Goal: Information Seeking & Learning: Learn about a topic

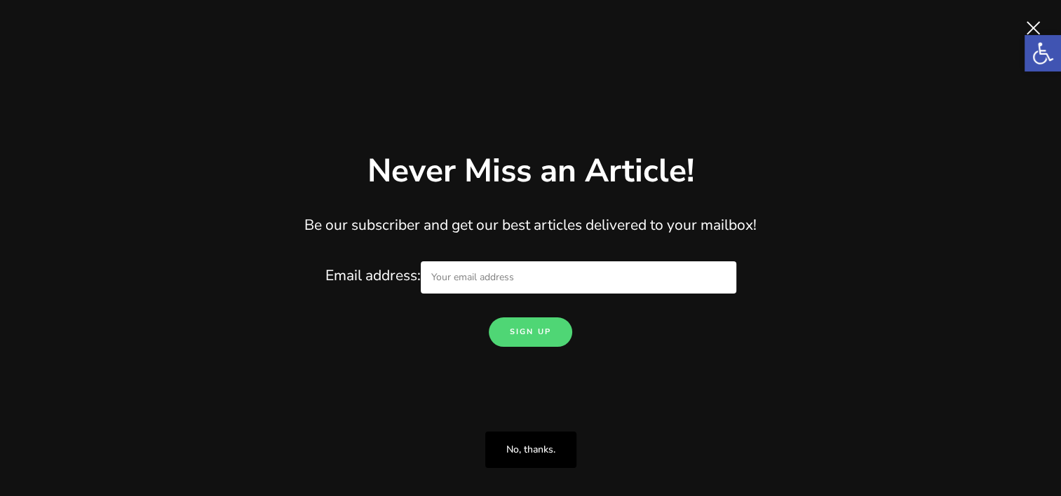
scroll to position [1542, 0]
click at [1032, 21] on span "Close" at bounding box center [1033, 28] width 28 height 28
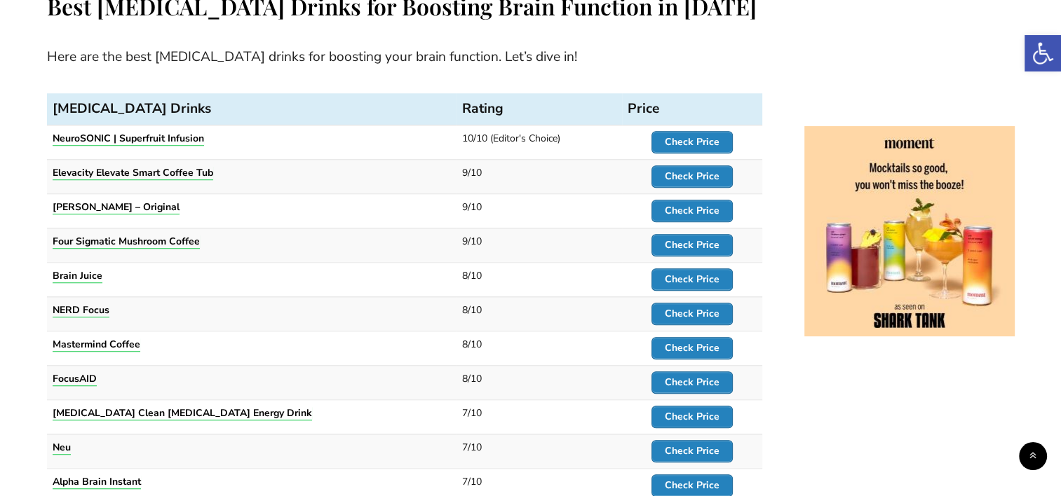
scroll to position [1472, 0]
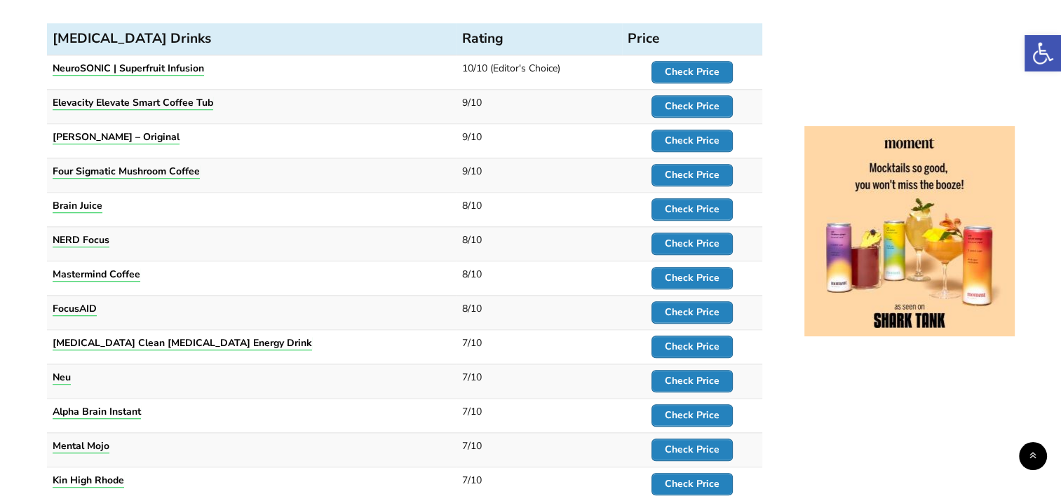
click at [67, 238] on strong "NERD Focus" at bounding box center [81, 239] width 57 height 13
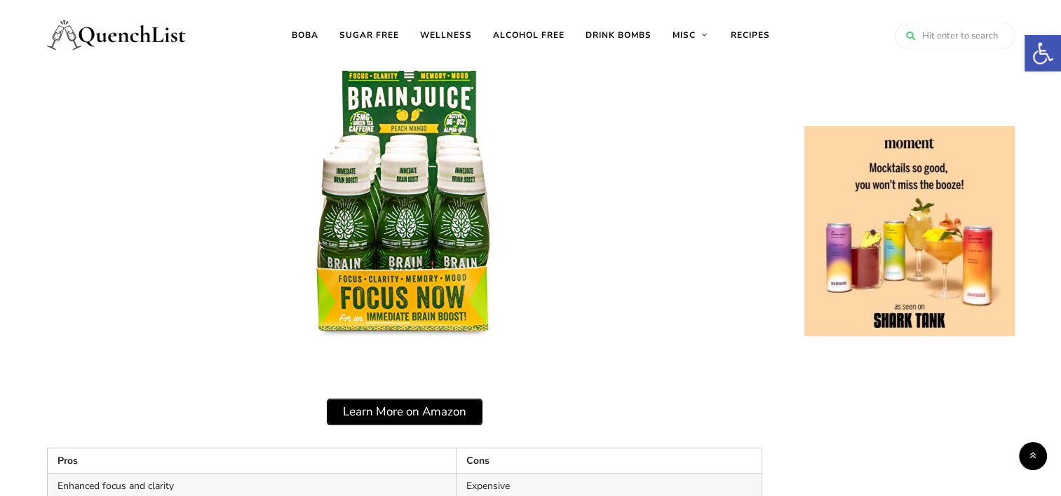
scroll to position [5599, 0]
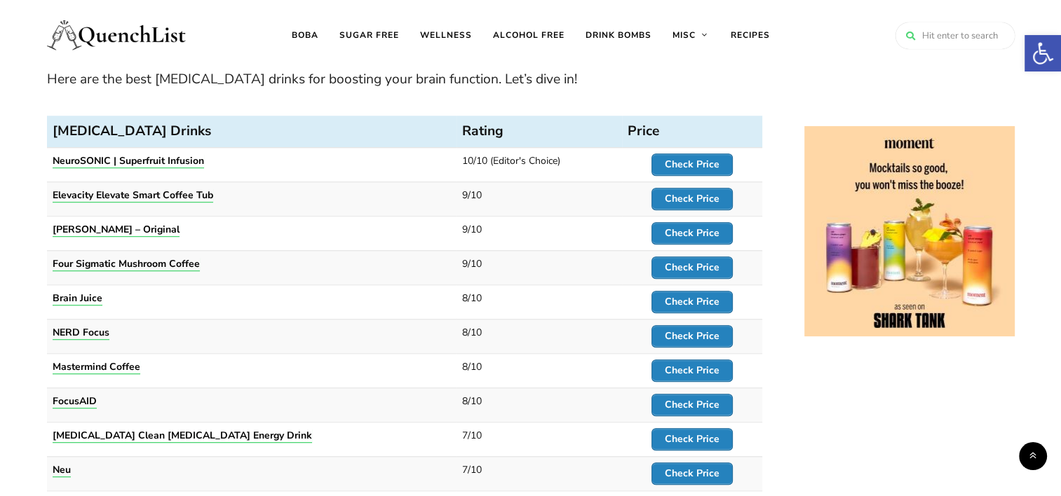
scroll to position [1364, 0]
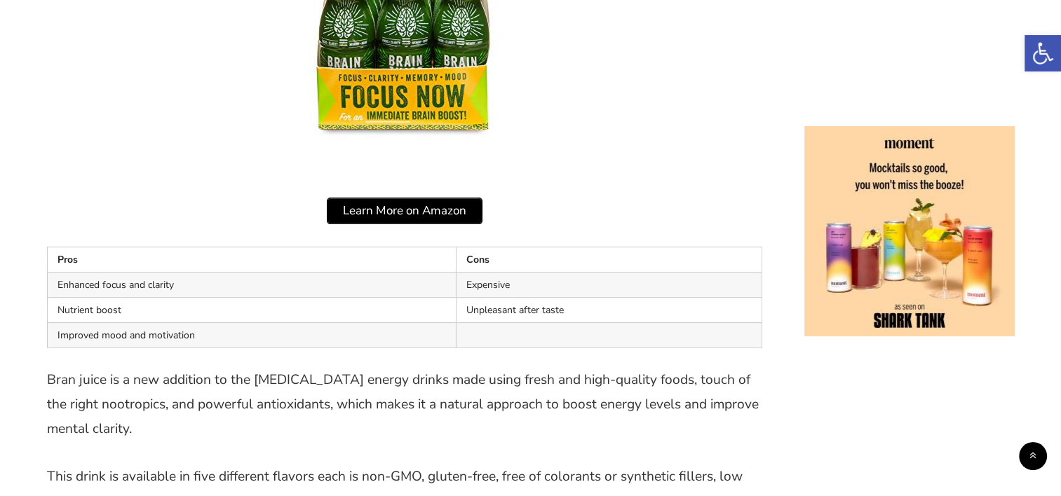
scroll to position [5718, 0]
